Goal: Feedback & Contribution: Leave review/rating

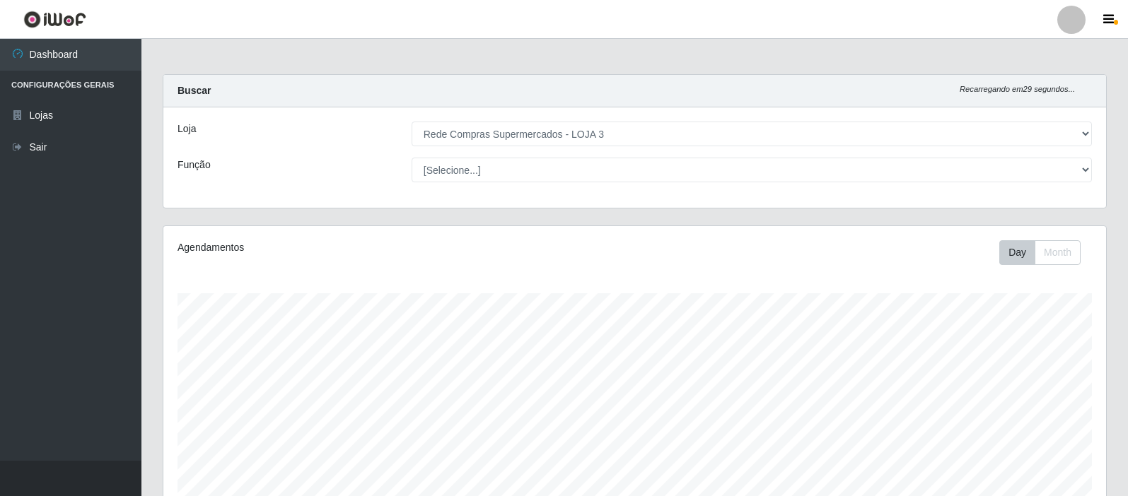
select select "162"
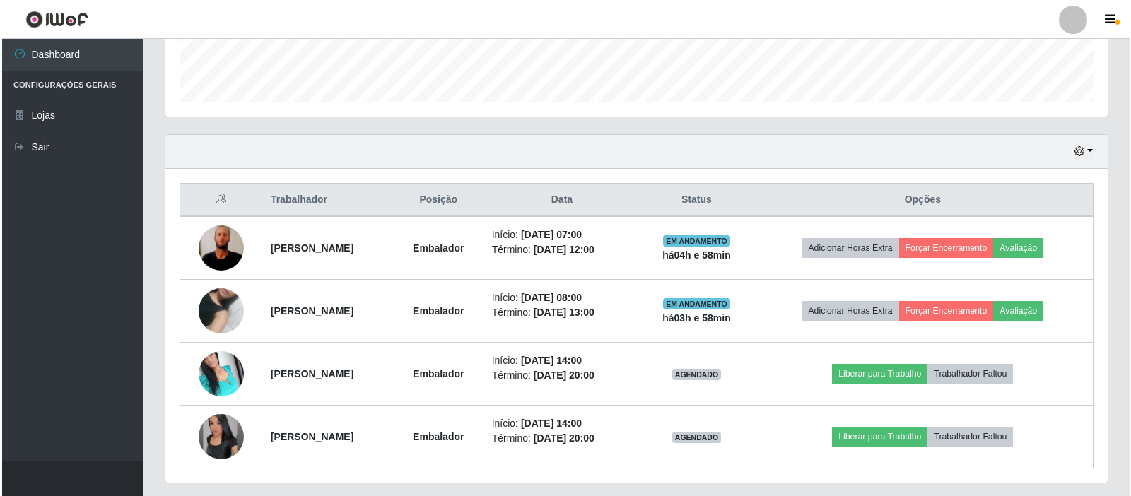
scroll to position [424, 0]
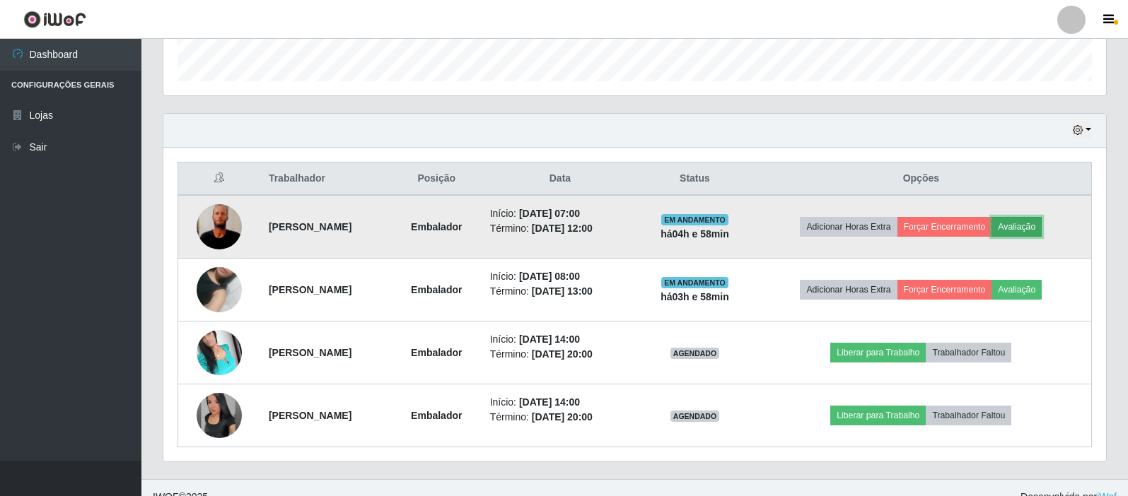
click at [1029, 228] on button "Avaliação" at bounding box center [1016, 227] width 50 height 20
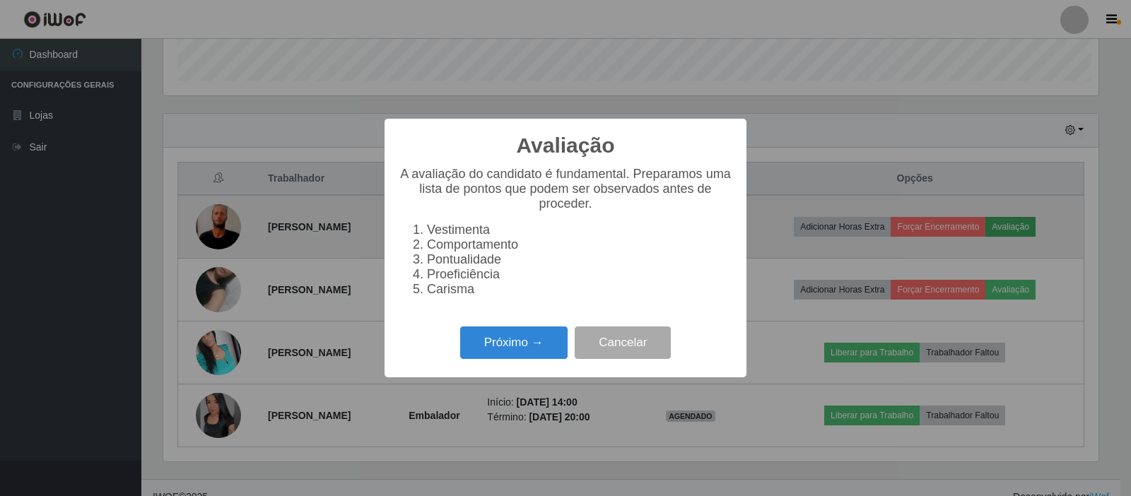
scroll to position [293, 936]
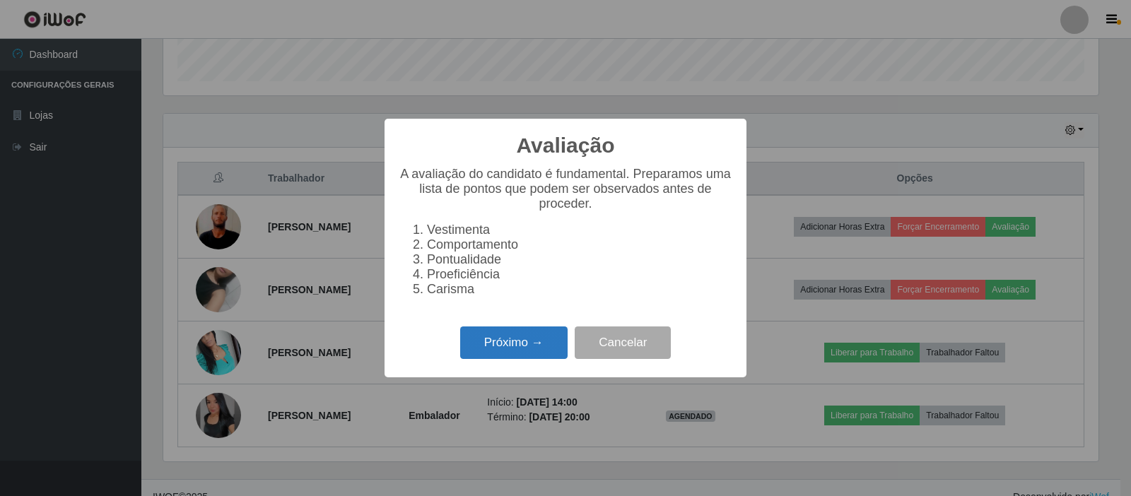
click at [549, 347] on button "Próximo →" at bounding box center [513, 343] width 107 height 33
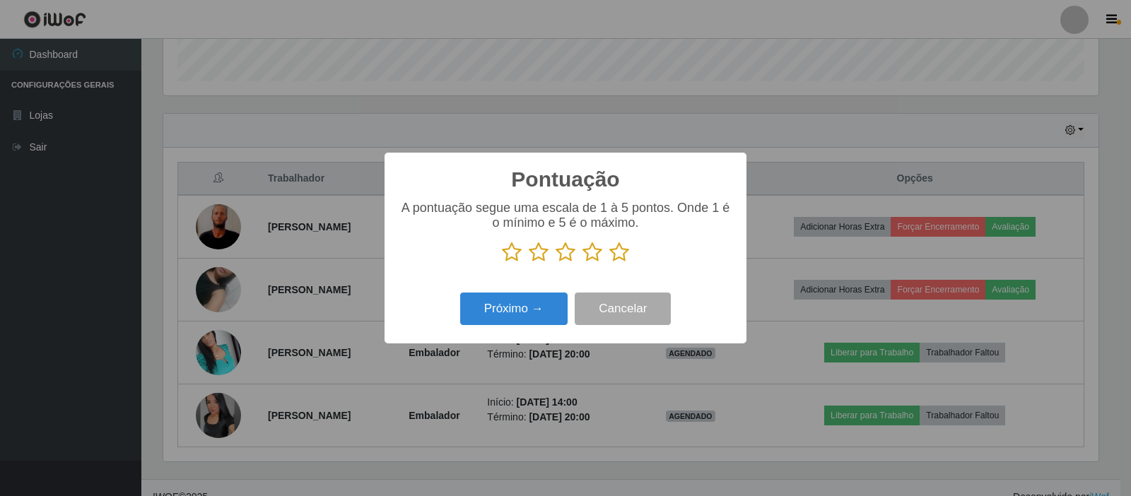
scroll to position [706853, 706211]
click at [617, 257] on icon at bounding box center [620, 252] width 20 height 21
click at [610, 263] on input "radio" at bounding box center [610, 263] width 0 height 0
click at [546, 297] on button "Próximo →" at bounding box center [513, 309] width 107 height 33
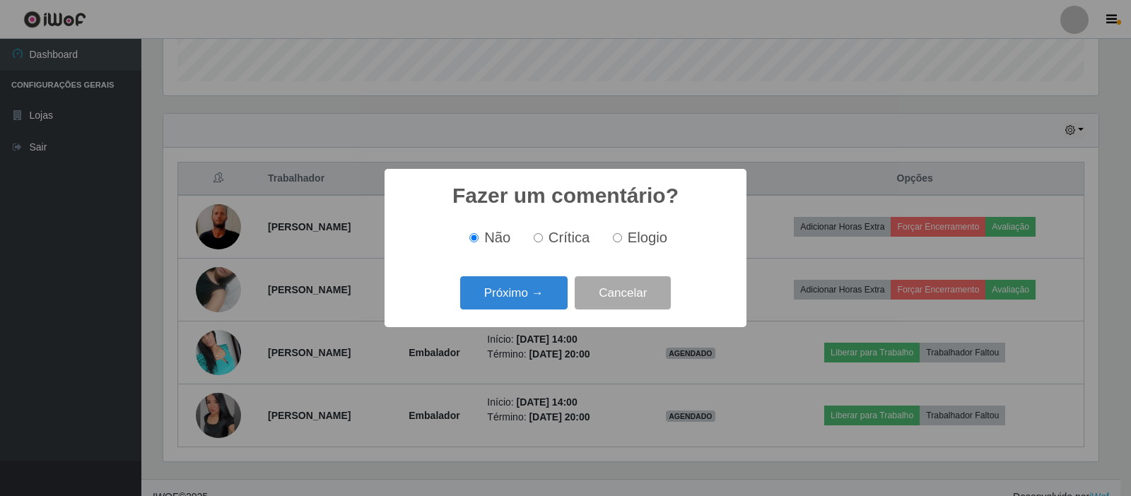
click at [615, 235] on input "Elogio" at bounding box center [617, 237] width 9 height 9
radio input "true"
click at [493, 293] on button "Próximo →" at bounding box center [513, 292] width 107 height 33
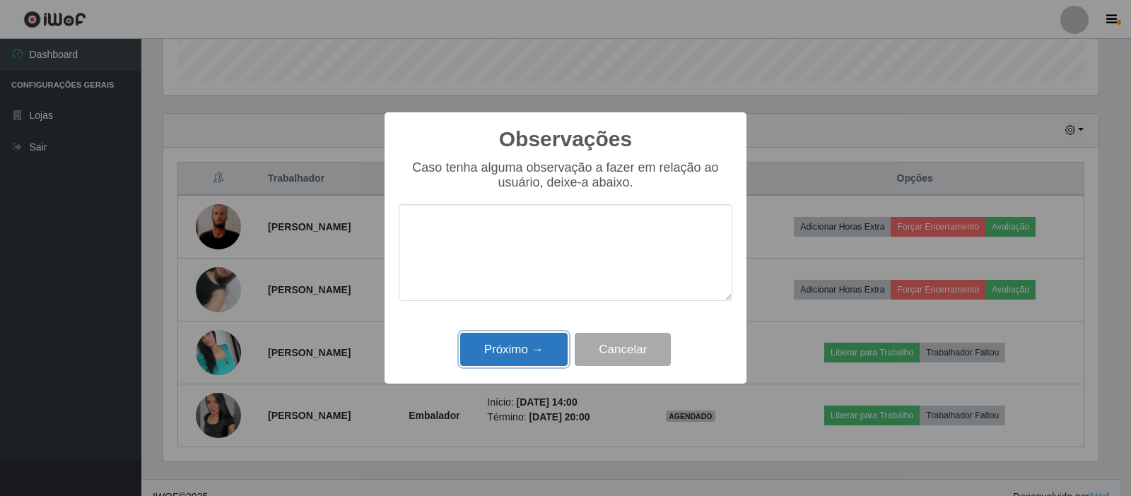
click at [500, 349] on button "Próximo →" at bounding box center [513, 349] width 107 height 33
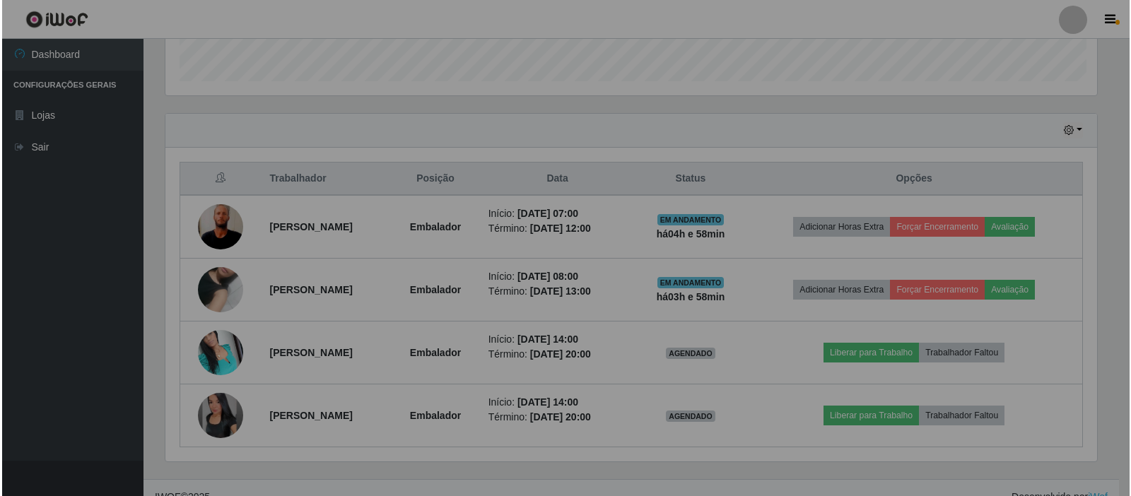
scroll to position [293, 943]
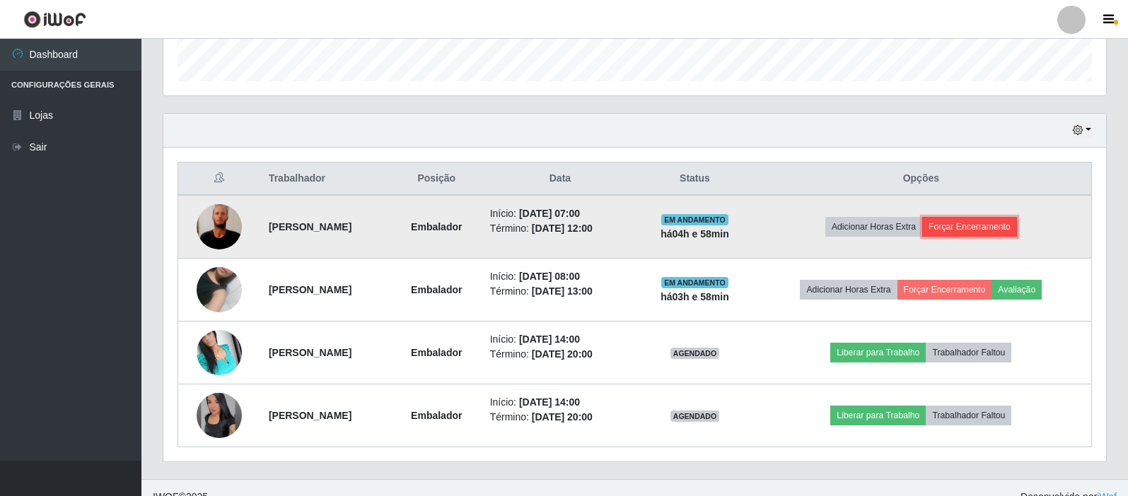
click at [975, 225] on button "Forçar Encerramento" at bounding box center [969, 227] width 95 height 20
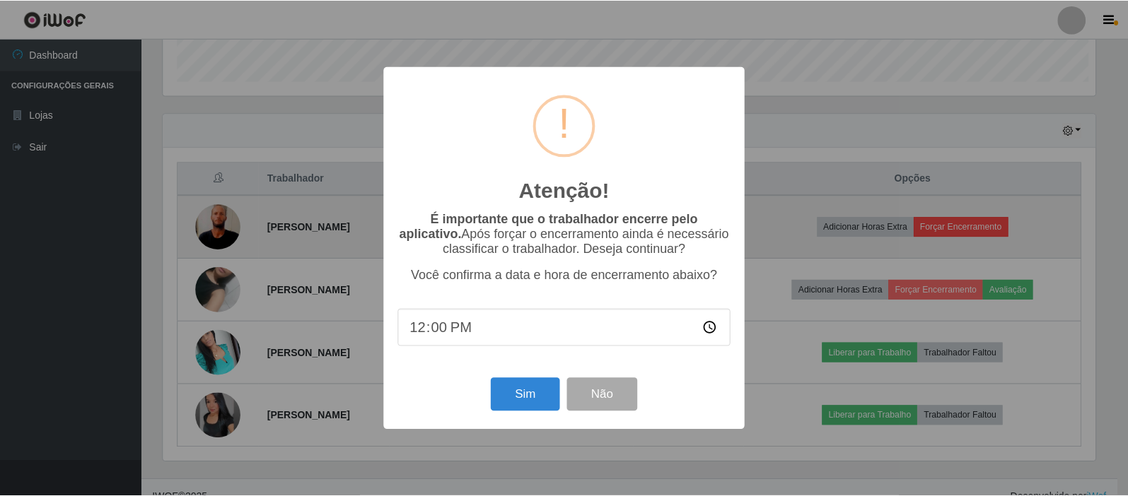
scroll to position [293, 936]
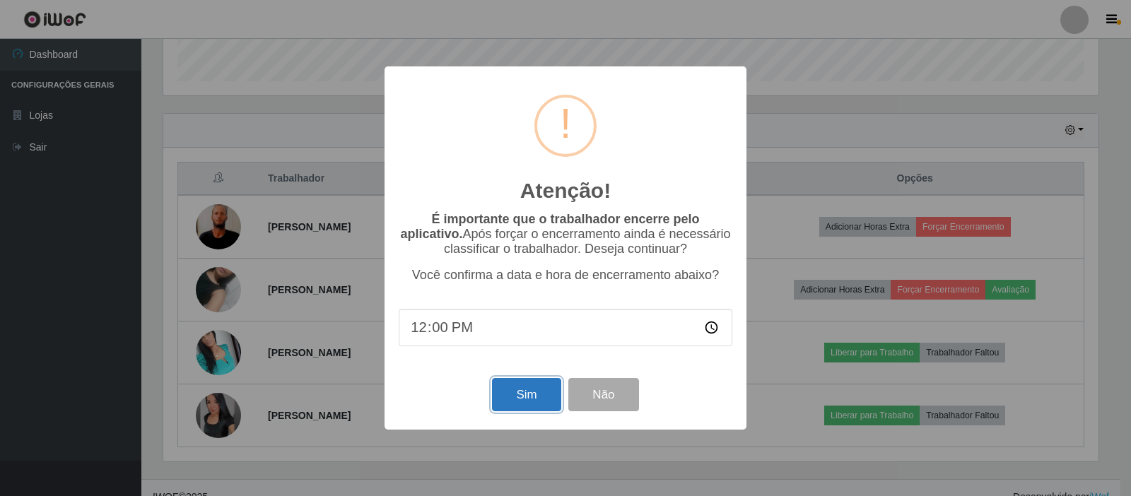
click at [535, 389] on button "Sim" at bounding box center [526, 394] width 69 height 33
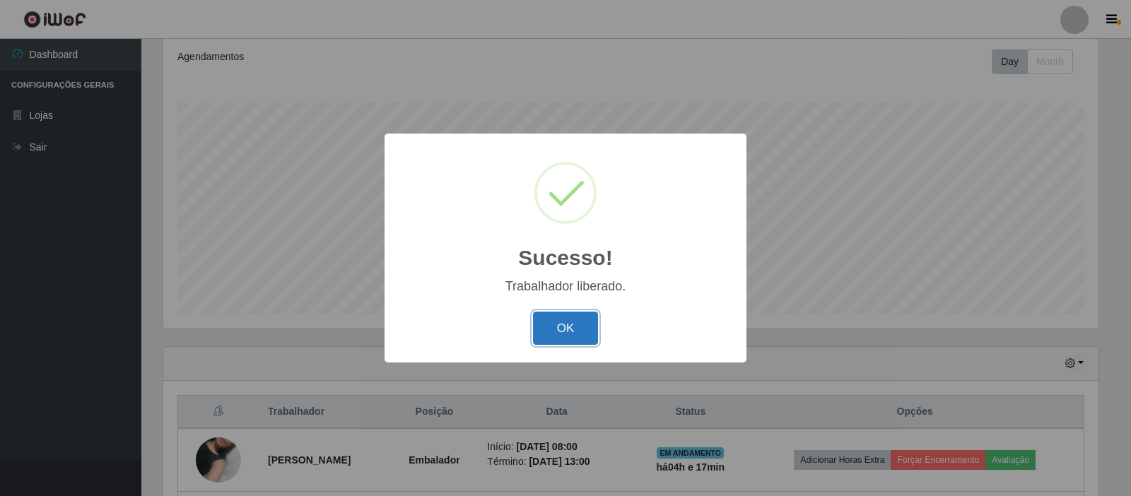
click at [570, 332] on button "OK" at bounding box center [566, 328] width 66 height 33
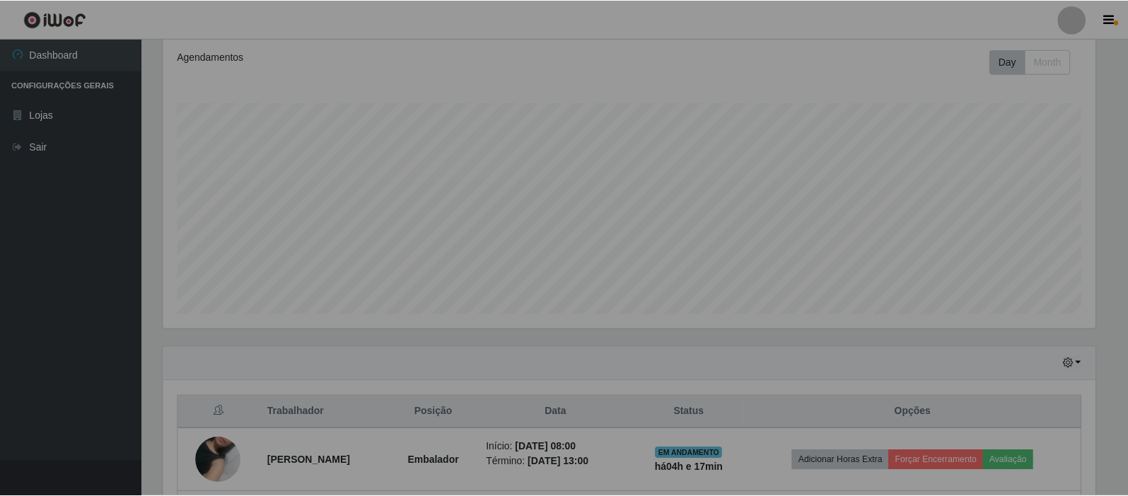
scroll to position [293, 943]
